Goal: Book appointment/travel/reservation

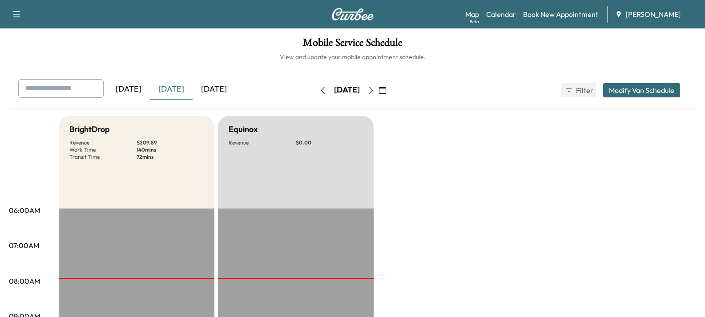
click at [375, 90] on icon "button" at bounding box center [371, 90] width 7 height 7
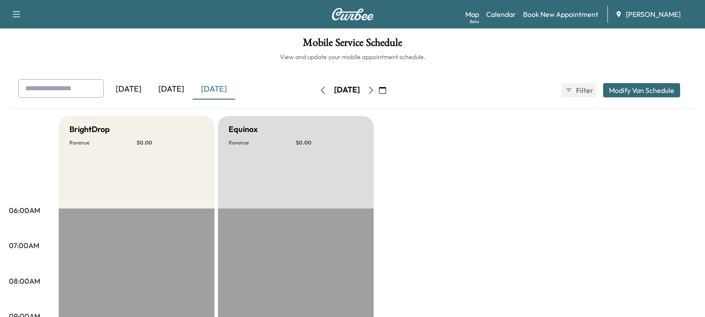
click at [379, 90] on button "button" at bounding box center [371, 90] width 15 height 14
click at [379, 90] on div "[DATE]" at bounding box center [346, 90] width 63 height 14
click at [375, 88] on icon "button" at bounding box center [371, 90] width 7 height 7
click at [319, 89] on icon "button" at bounding box center [322, 90] width 7 height 7
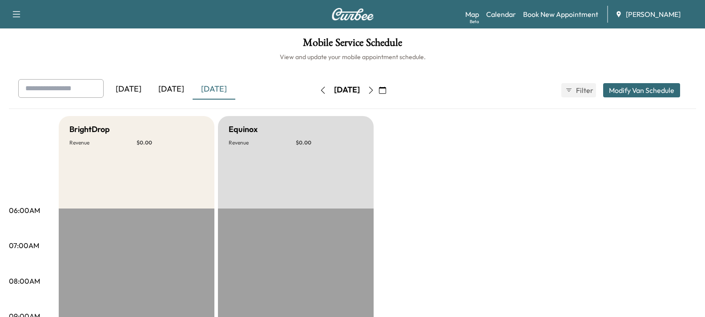
click at [375, 92] on icon "button" at bounding box center [371, 90] width 7 height 7
click at [379, 92] on div "[DATE]" at bounding box center [346, 90] width 63 height 14
click at [379, 93] on button "button" at bounding box center [371, 90] width 15 height 14
click at [375, 93] on icon "button" at bounding box center [371, 90] width 7 height 7
drag, startPoint x: 303, startPoint y: 92, endPoint x: 296, endPoint y: 92, distance: 6.7
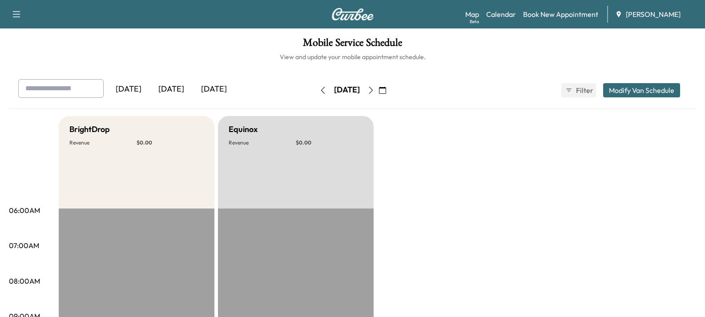
click at [315, 92] on button "button" at bounding box center [322, 90] width 15 height 14
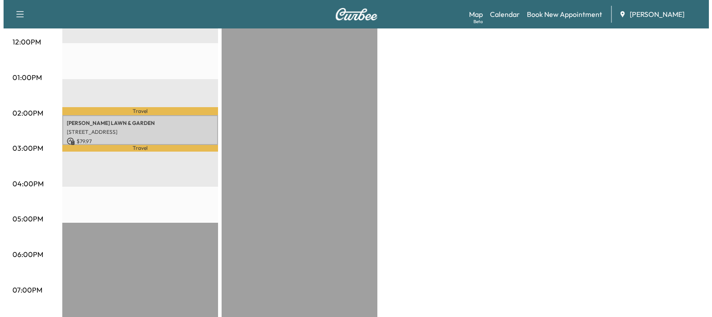
scroll to position [400, 0]
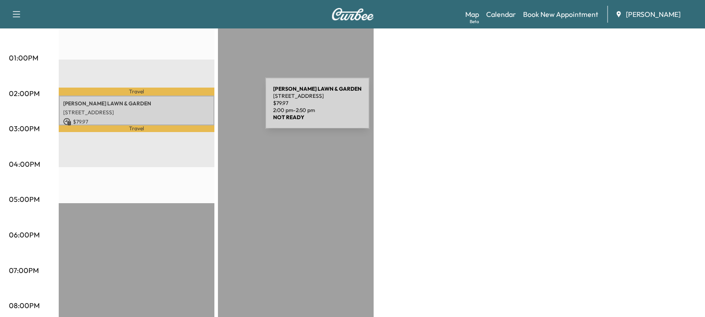
click at [198, 109] on p "[STREET_ADDRESS]" at bounding box center [136, 112] width 147 height 7
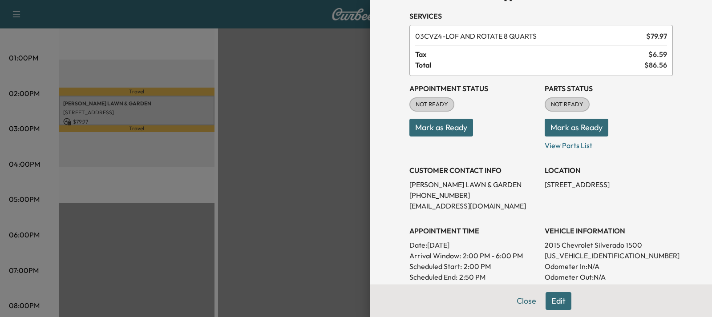
scroll to position [44, 0]
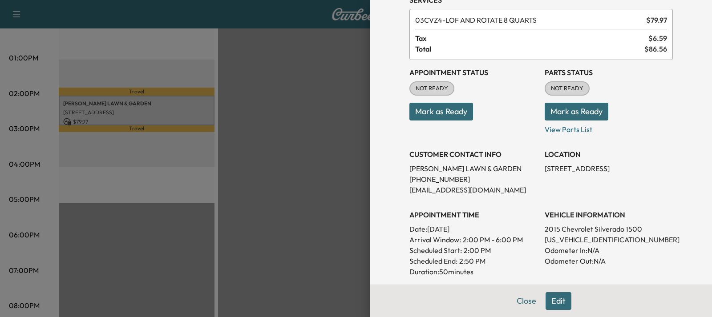
click at [550, 302] on button "Edit" at bounding box center [559, 301] width 26 height 18
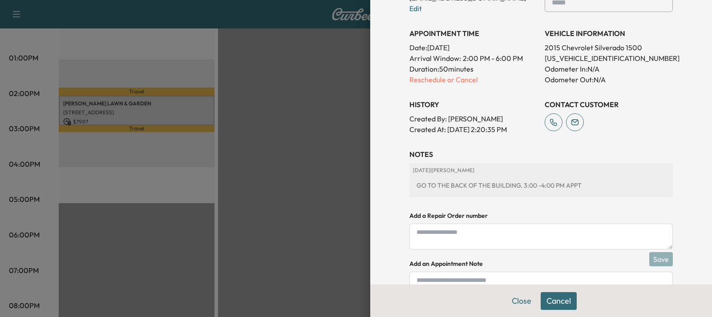
scroll to position [267, 0]
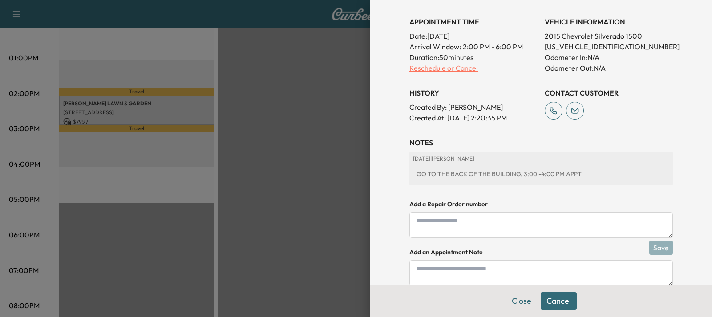
click at [414, 68] on p "Reschedule or Cancel" at bounding box center [473, 68] width 128 height 11
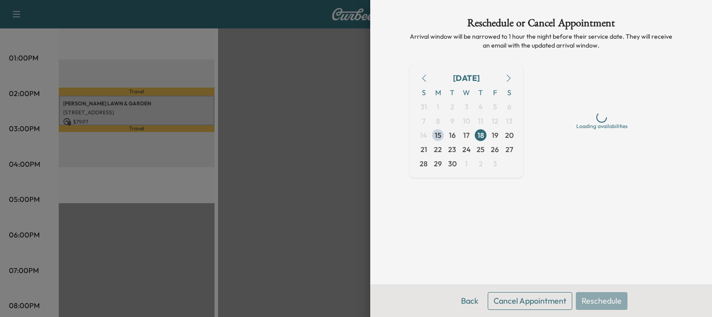
scroll to position [0, 0]
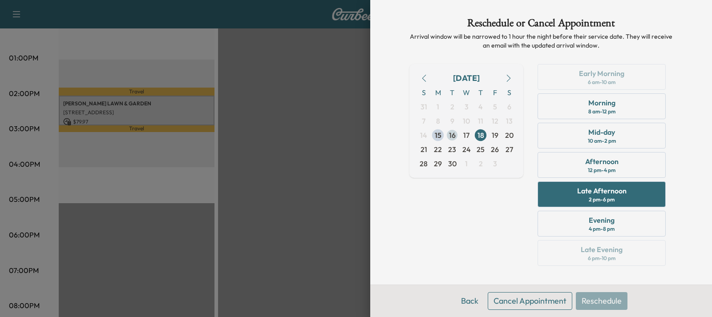
click at [449, 137] on span "16" at bounding box center [452, 135] width 7 height 11
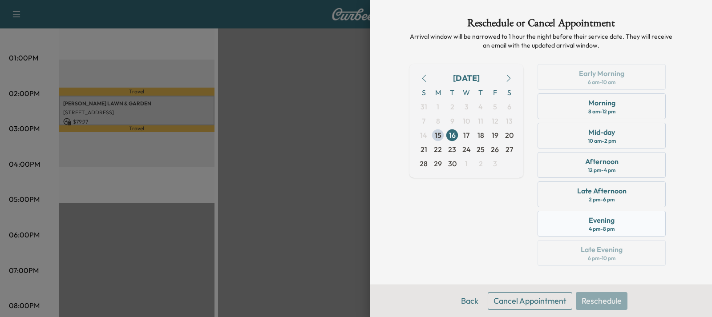
click at [590, 231] on div "4 pm - 8 pm" at bounding box center [602, 229] width 26 height 7
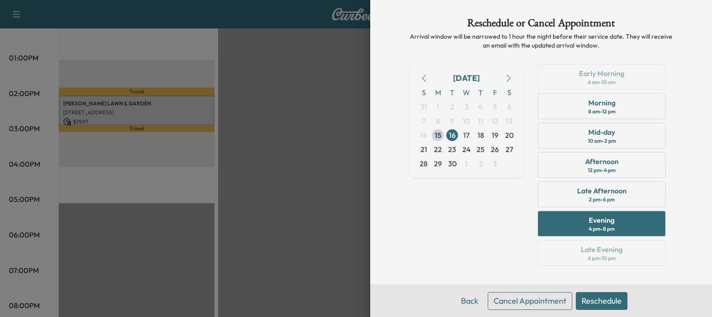
click at [599, 302] on button "Reschedule" at bounding box center [602, 301] width 52 height 18
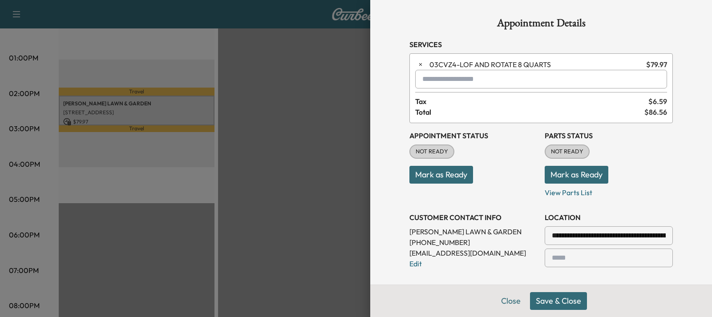
click at [550, 299] on button "Save & Close" at bounding box center [558, 301] width 57 height 18
drag, startPoint x: 549, startPoint y: 303, endPoint x: 549, endPoint y: 308, distance: 4.9
click at [549, 308] on button "Cancel" at bounding box center [559, 301] width 36 height 18
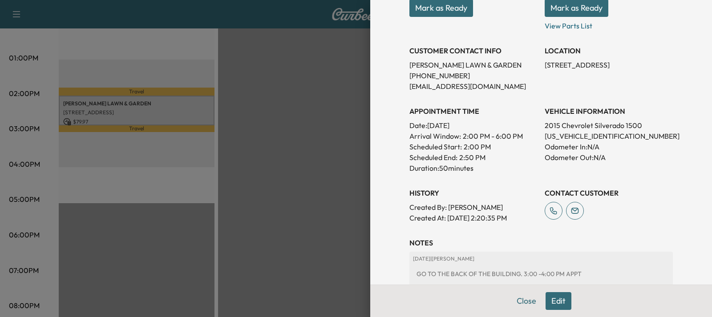
scroll to position [178, 0]
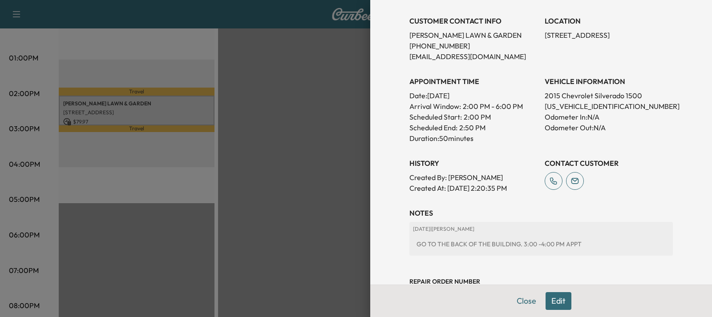
click at [550, 300] on button "Edit" at bounding box center [559, 301] width 26 height 18
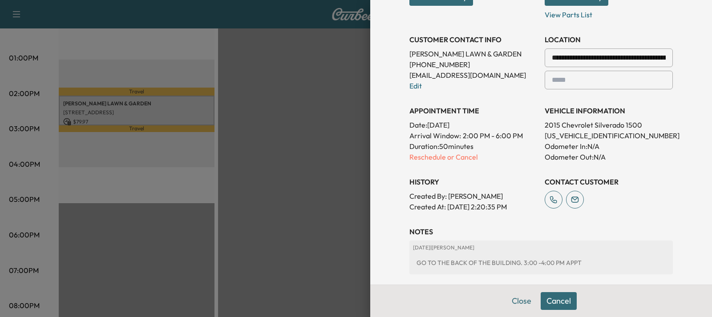
scroll to position [197, 0]
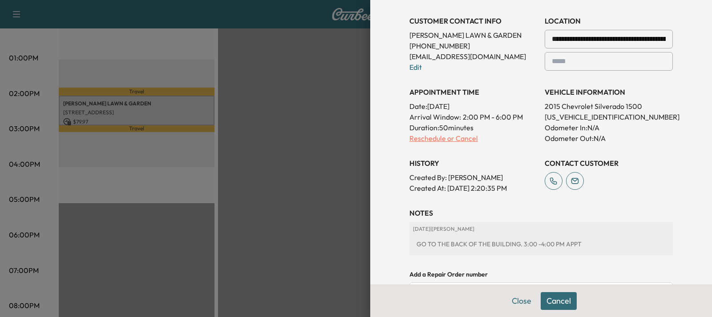
click at [434, 139] on p "Reschedule or Cancel" at bounding box center [473, 138] width 128 height 11
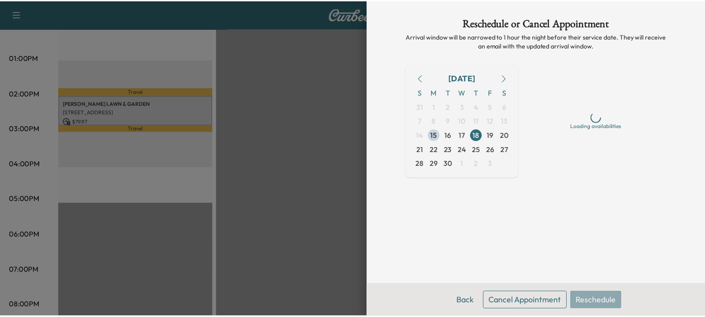
scroll to position [0, 0]
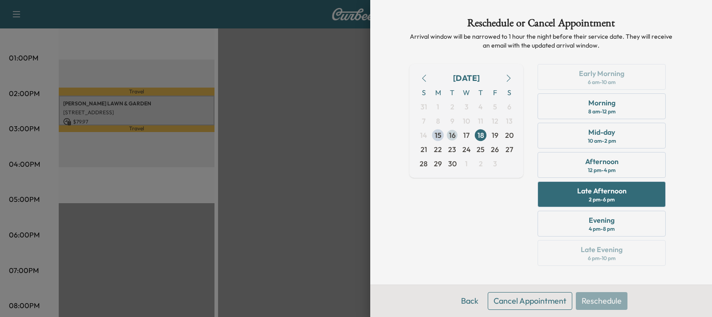
click at [449, 138] on span "16" at bounding box center [452, 135] width 7 height 11
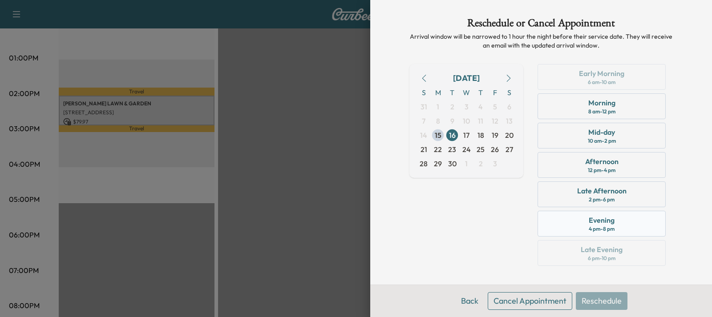
click at [590, 225] on div "Evening" at bounding box center [602, 220] width 26 height 11
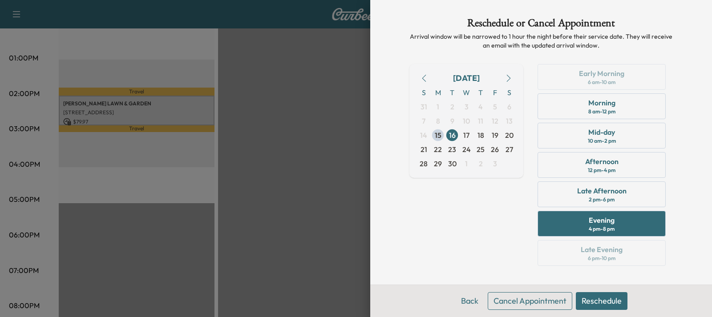
click at [598, 303] on button "Reschedule" at bounding box center [602, 301] width 52 height 18
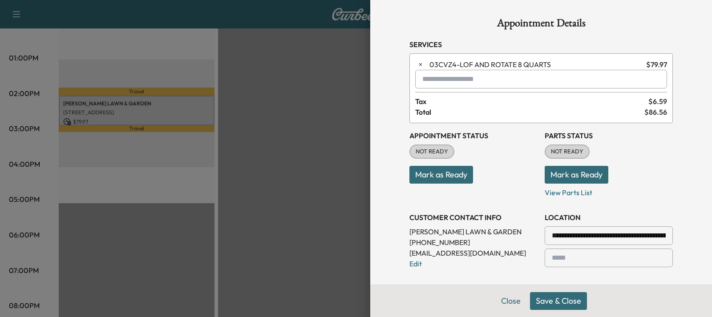
click at [545, 304] on button "Save & Close" at bounding box center [558, 301] width 57 height 18
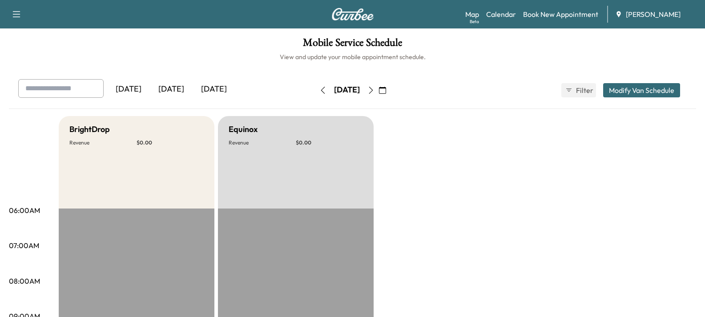
click at [214, 90] on div "[DATE]" at bounding box center [214, 89] width 43 height 20
click at [375, 93] on icon "button" at bounding box center [371, 90] width 7 height 7
click at [379, 92] on button "button" at bounding box center [371, 90] width 15 height 14
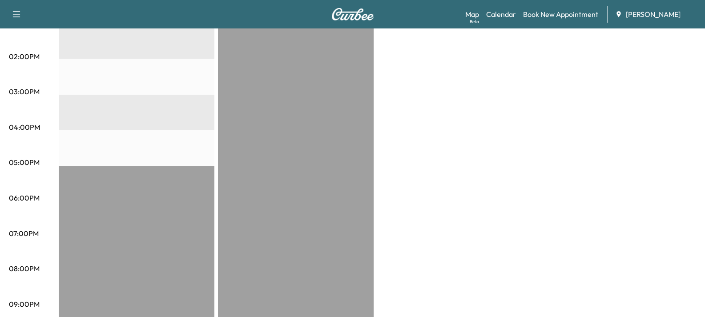
scroll to position [475, 0]
